Goal: Transaction & Acquisition: Purchase product/service

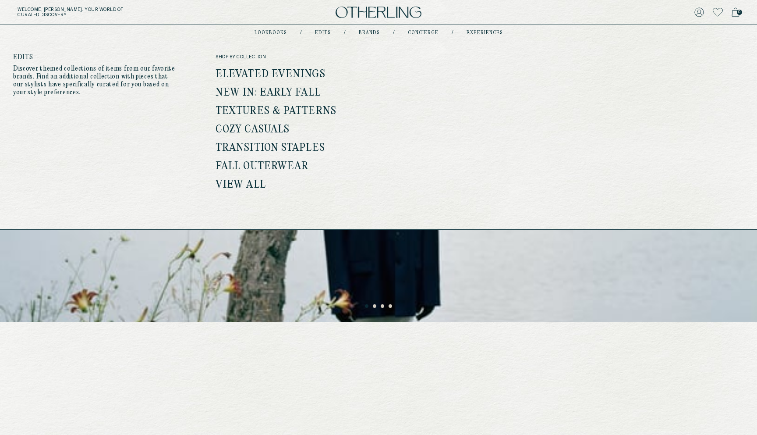
click at [266, 88] on link "New In: Early Fall" at bounding box center [268, 92] width 105 height 11
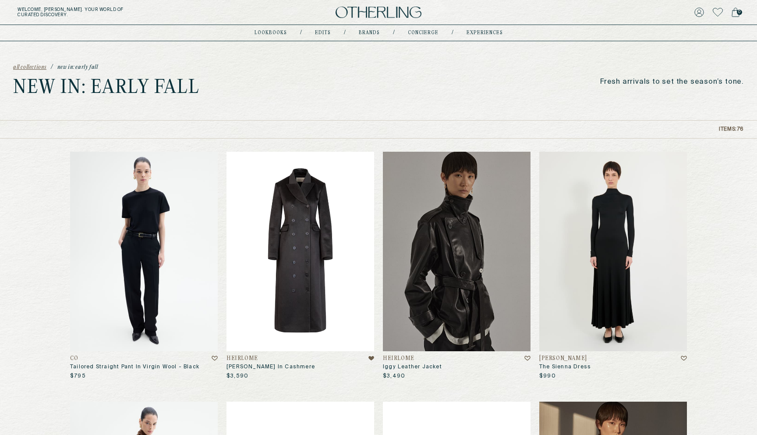
click at [327, 212] on img at bounding box center [301, 251] width 148 height 199
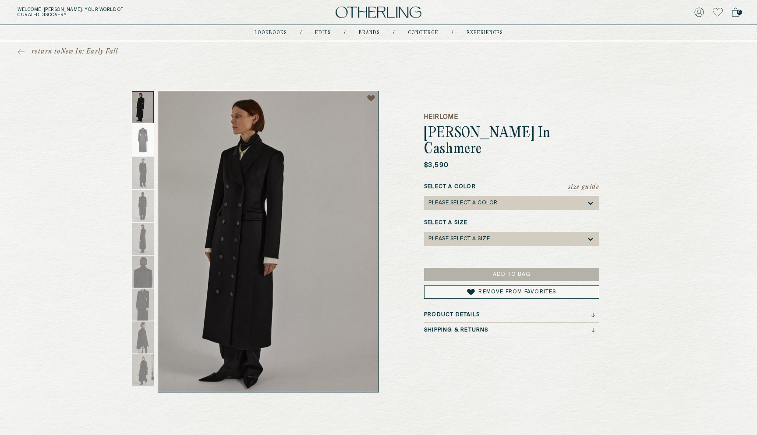
click at [455, 312] on h3 "Product Details" at bounding box center [452, 315] width 56 height 6
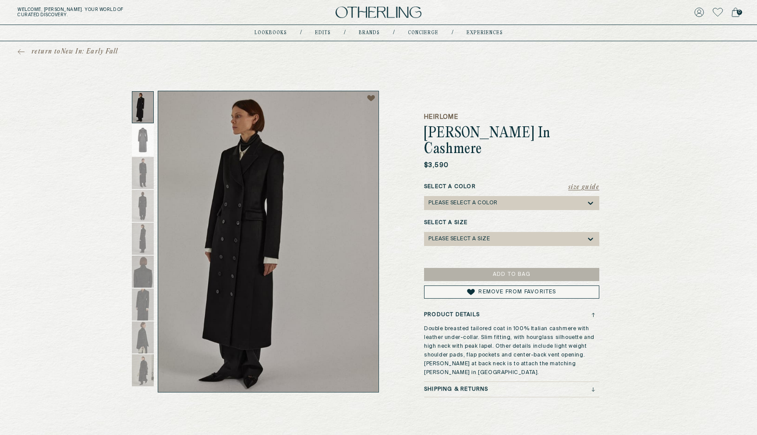
click at [454, 312] on h3 "Product Details" at bounding box center [452, 315] width 56 height 6
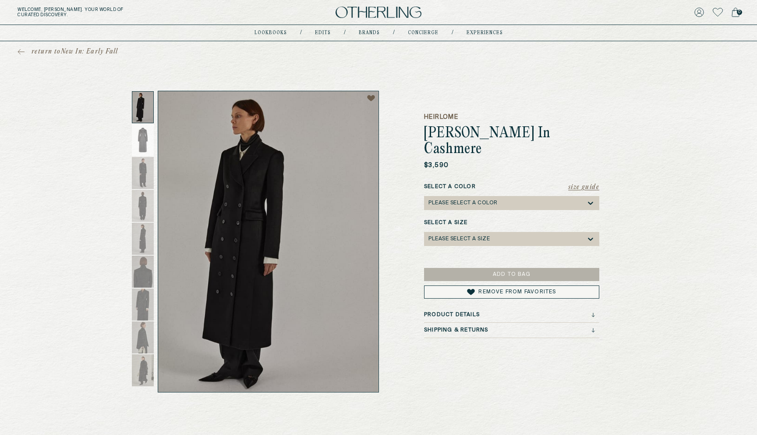
click at [462, 327] on div "Shipping & Returns" at bounding box center [511, 332] width 175 height 11
click at [460, 327] on h3 "Shipping & Returns" at bounding box center [456, 330] width 64 height 6
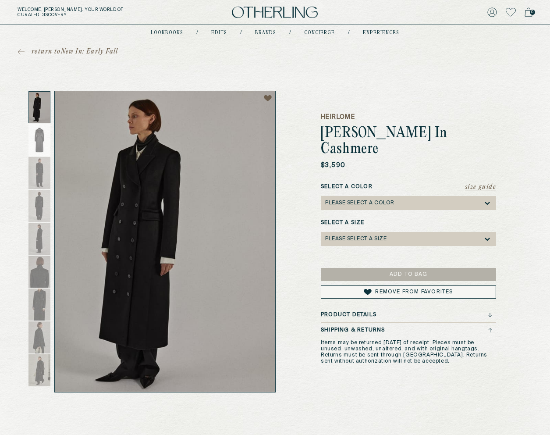
click at [75, 47] on span "return to New In: Early Fall" at bounding box center [75, 51] width 87 height 9
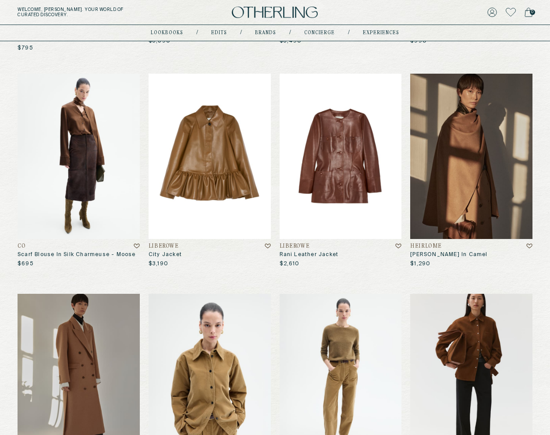
scroll to position [330, 0]
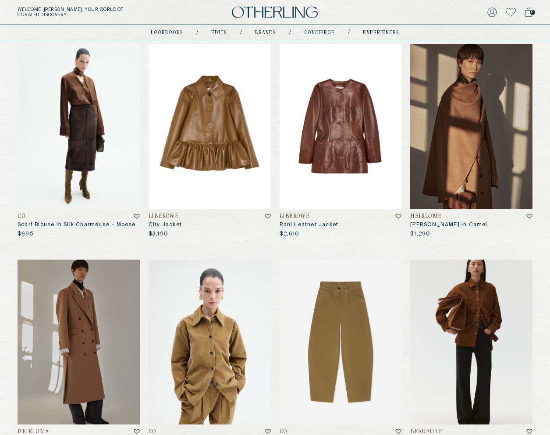
click at [354, 294] on img at bounding box center [341, 341] width 122 height 165
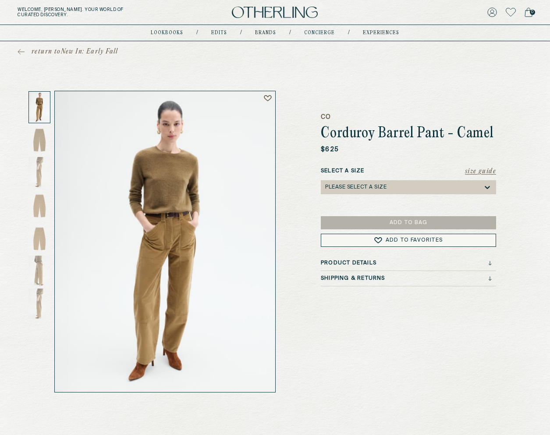
click at [35, 48] on span "return to New In: Early Fall" at bounding box center [75, 51] width 87 height 9
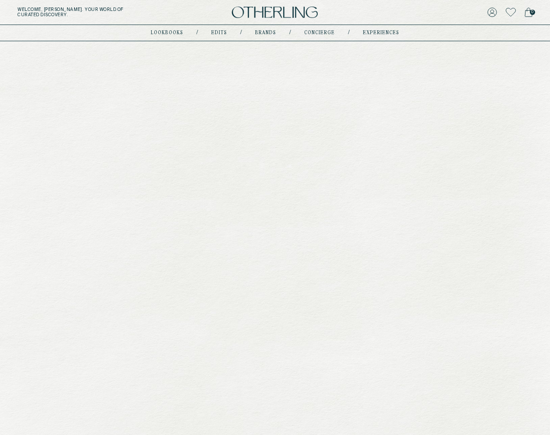
scroll to position [330, 0]
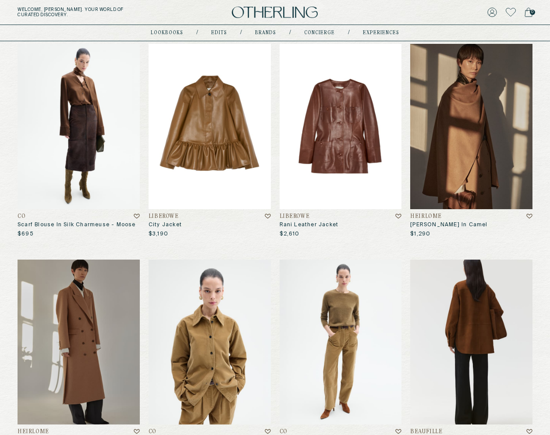
click at [469, 324] on img at bounding box center [471, 341] width 122 height 165
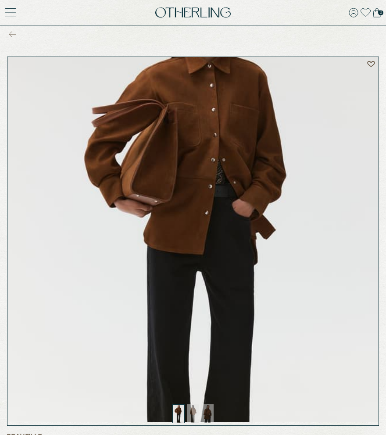
click at [8, 30] on div "return to New In: Early Fall" at bounding box center [193, 33] width 386 height 17
click at [9, 30] on div "return to New In: Early Fall" at bounding box center [193, 33] width 386 height 17
click at [10, 32] on icon at bounding box center [12, 34] width 7 height 6
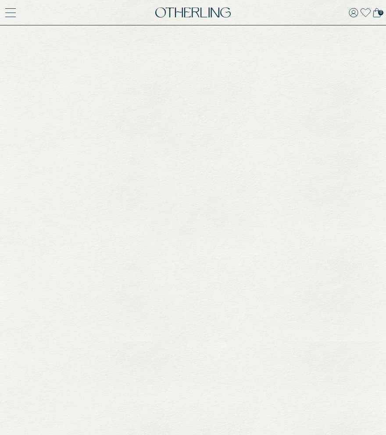
scroll to position [330, 0]
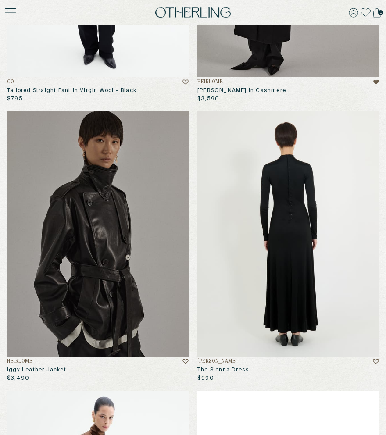
click at [272, 172] on img at bounding box center [287, 233] width 181 height 245
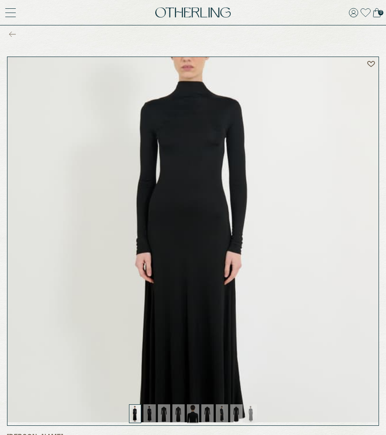
click at [13, 31] on icon at bounding box center [12, 34] width 7 height 6
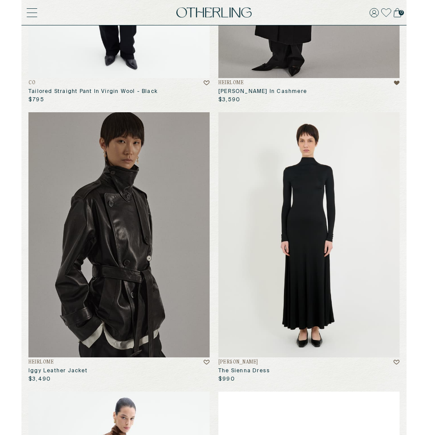
scroll to position [328, 0]
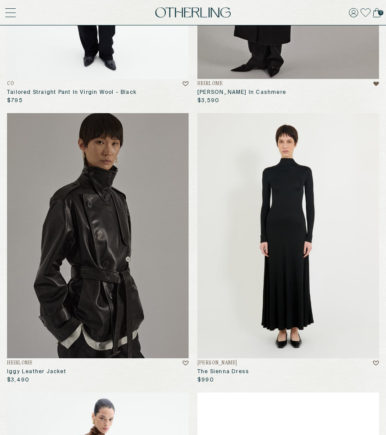
drag, startPoint x: 385, startPoint y: 77, endPoint x: 436, endPoint y: 78, distance: 51.7
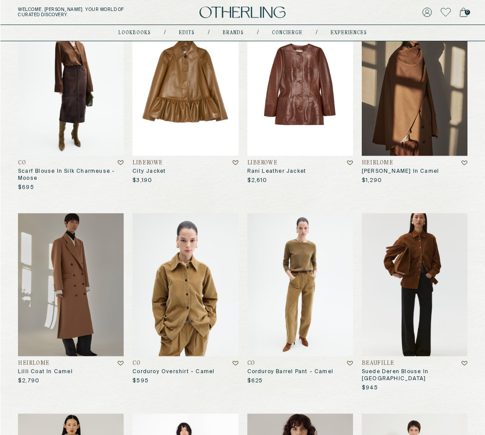
scroll to position [339, 0]
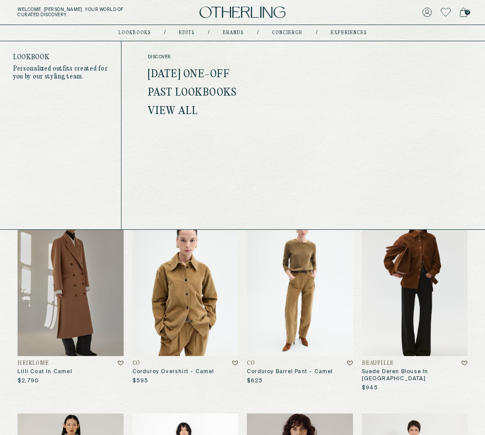
click at [173, 71] on link "[DATE] One-off" at bounding box center [189, 74] width 82 height 11
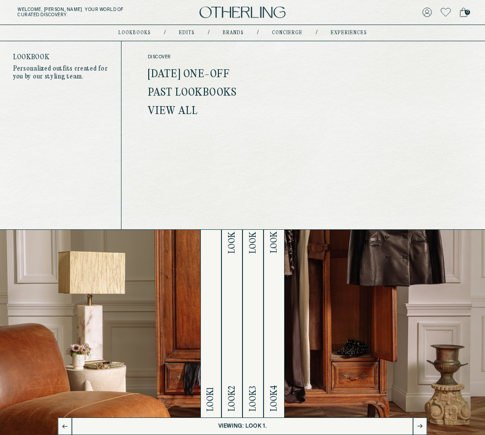
click at [454, 277] on div "Look 1 ‌ ‌ ‌ ‌ ‌ ‌ ‌ ‌ ‌ ‌ ‌ ‌ ‌ ‌ ‌ ‌ ‌ ‌ ‌ ‌ ‌ ‌ ‌ ‌ ‌ ‌ ‌ ‌ ‌ ‌ ‌ ‌ ‌ ‌ ‌ ‌ …" at bounding box center [242, 248] width 485 height 362
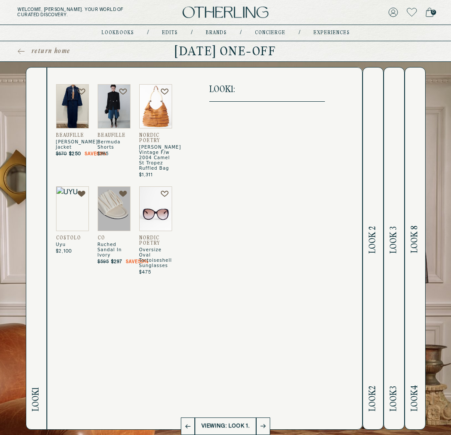
click at [267, 421] on button at bounding box center [263, 426] width 14 height 18
